Goal: Task Accomplishment & Management: Manage account settings

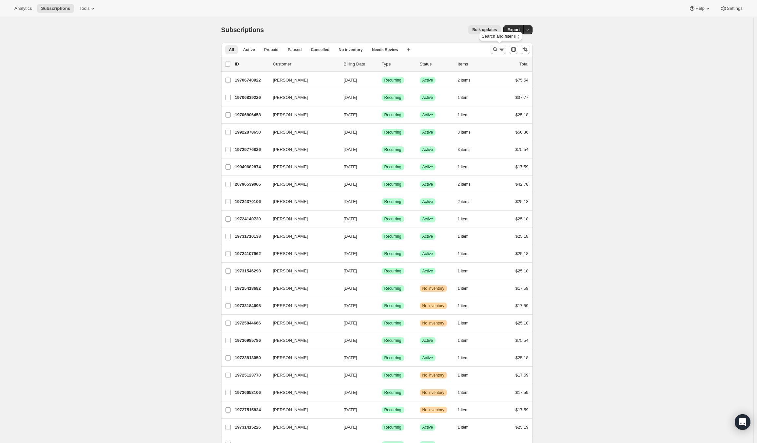
click at [500, 47] on icon "Search and filter results" at bounding box center [502, 49] width 7 height 7
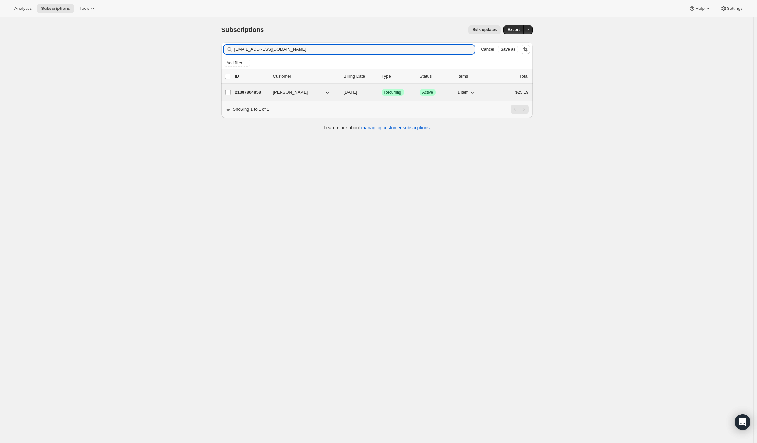
type input "[EMAIL_ADDRESS][DOMAIN_NAME]"
click at [292, 89] on span "[PERSON_NAME]" at bounding box center [290, 92] width 35 height 7
click at [254, 93] on p "21387804858" at bounding box center [251, 92] width 33 height 7
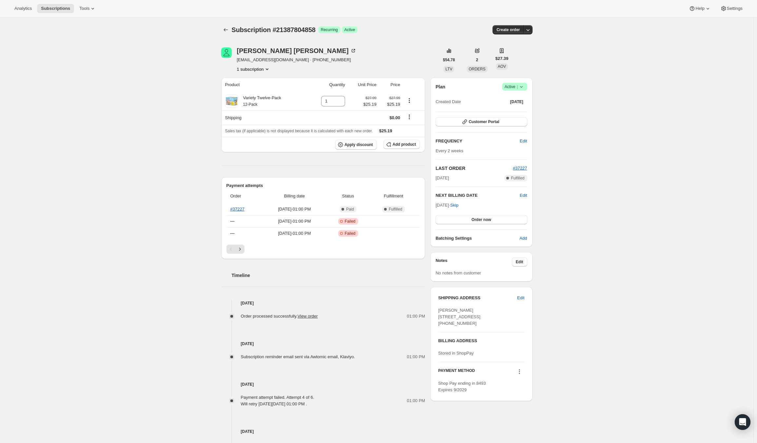
click at [522, 88] on icon at bounding box center [521, 87] width 7 height 7
click at [515, 110] on span "Cancel subscription" at bounding box center [516, 110] width 37 height 5
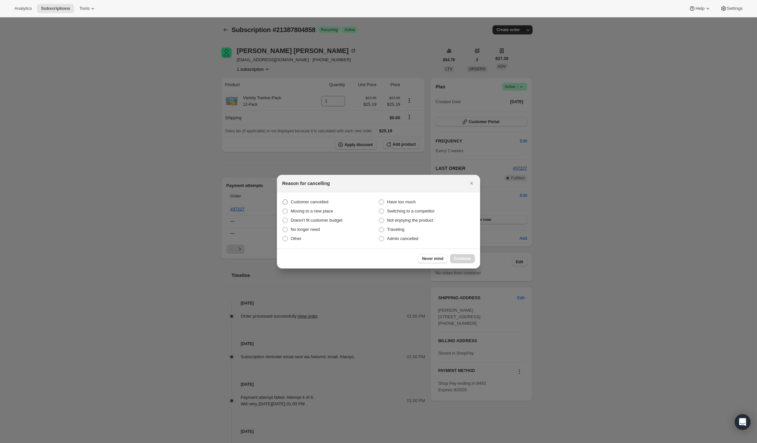
click at [310, 205] on span "Customer cancelled" at bounding box center [310, 202] width 38 height 5
click at [283, 200] on input "Customer cancelled" at bounding box center [283, 200] width 0 height 0
radio input "true"
click at [458, 262] on button "Continue" at bounding box center [462, 258] width 25 height 9
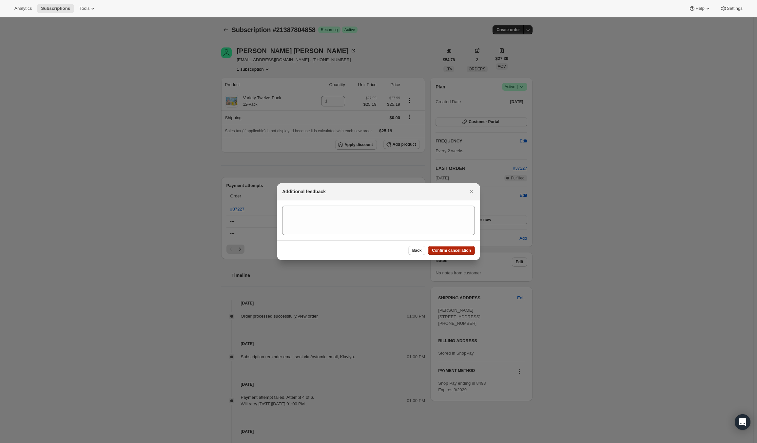
click at [452, 252] on span "Confirm cancellation" at bounding box center [451, 250] width 39 height 5
